Goal: Task Accomplishment & Management: Complete application form

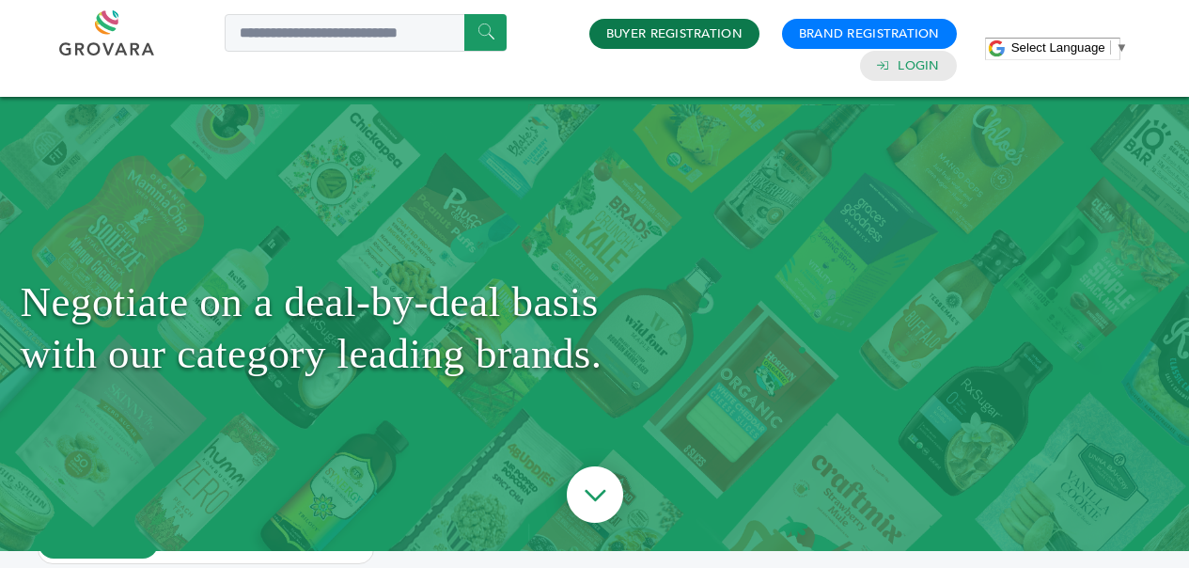
click at [703, 34] on link "Buyer Registration" at bounding box center [674, 33] width 136 height 17
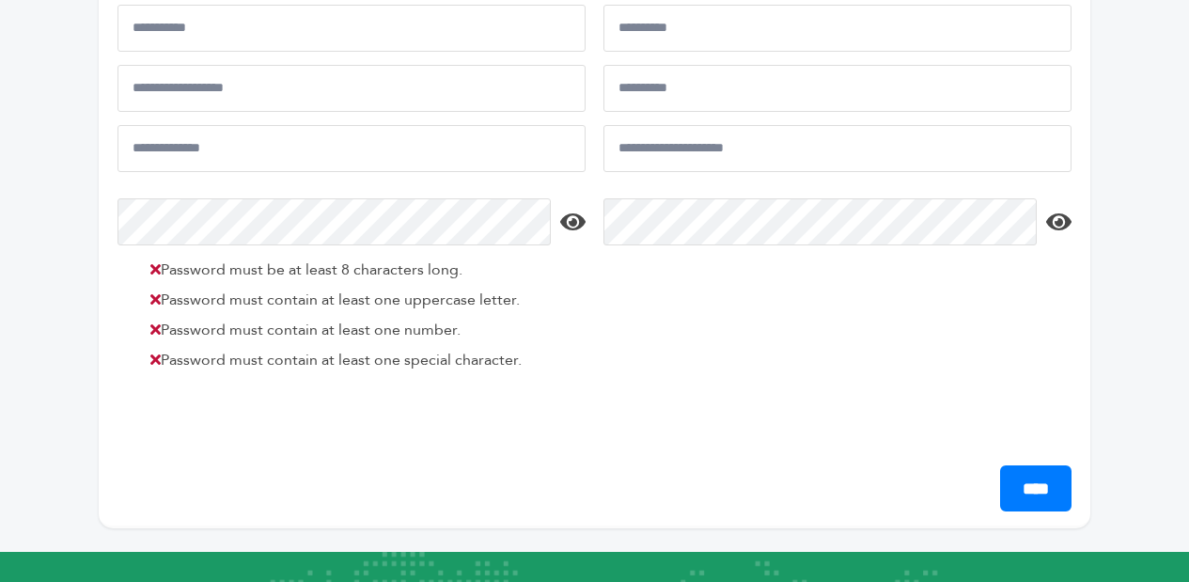
scroll to position [569, 0]
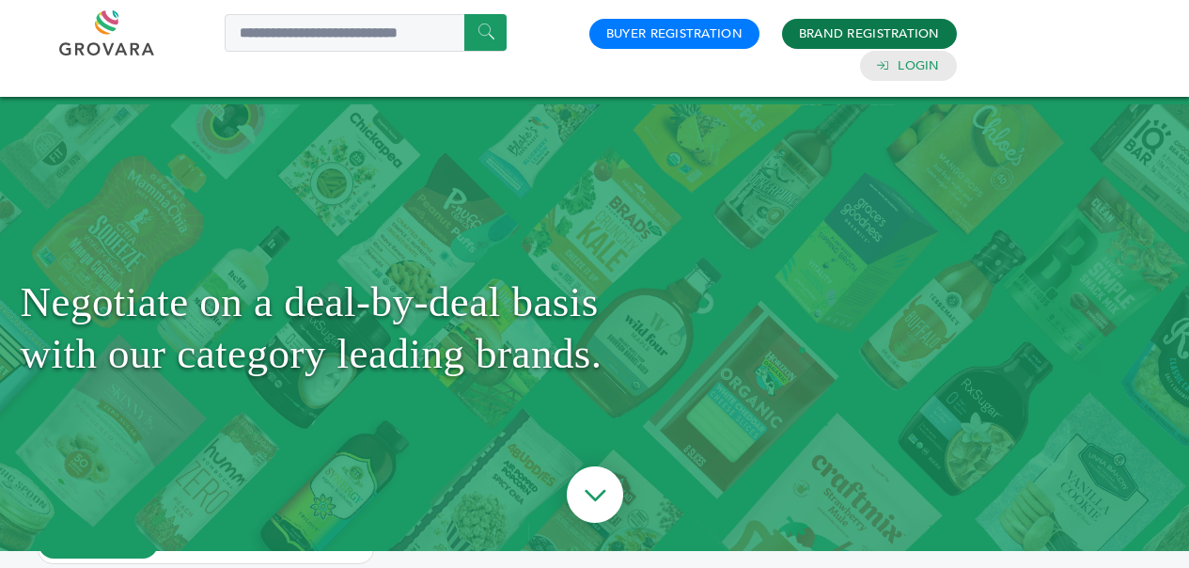
click at [810, 36] on link "Brand Registration" at bounding box center [869, 33] width 141 height 17
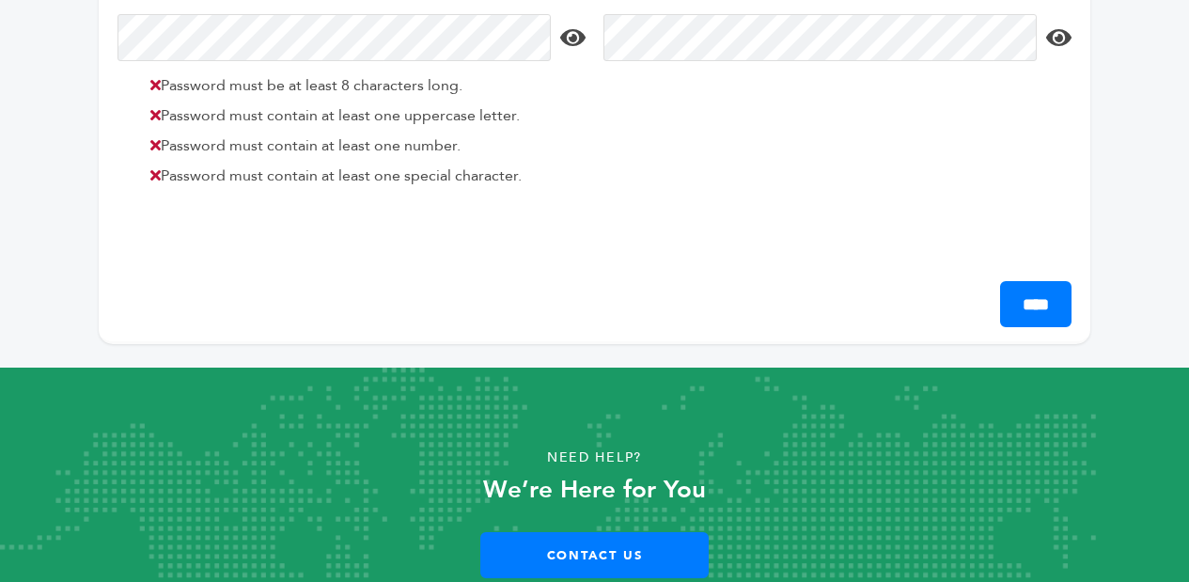
scroll to position [751, 0]
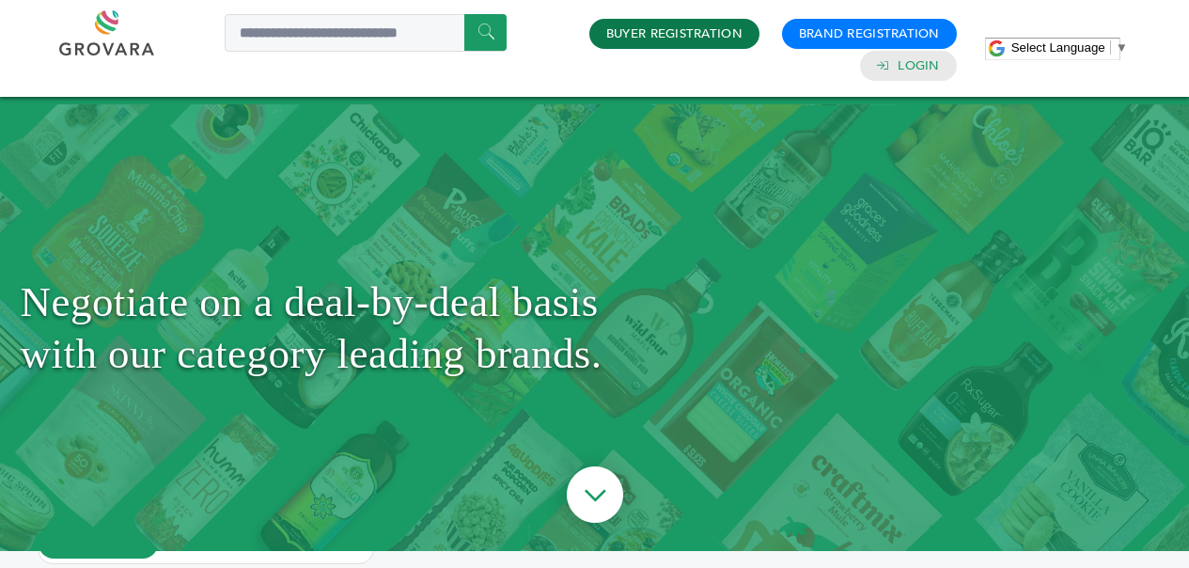
click at [721, 37] on link "Buyer Registration" at bounding box center [674, 33] width 136 height 17
